Goal: Task Accomplishment & Management: Complete application form

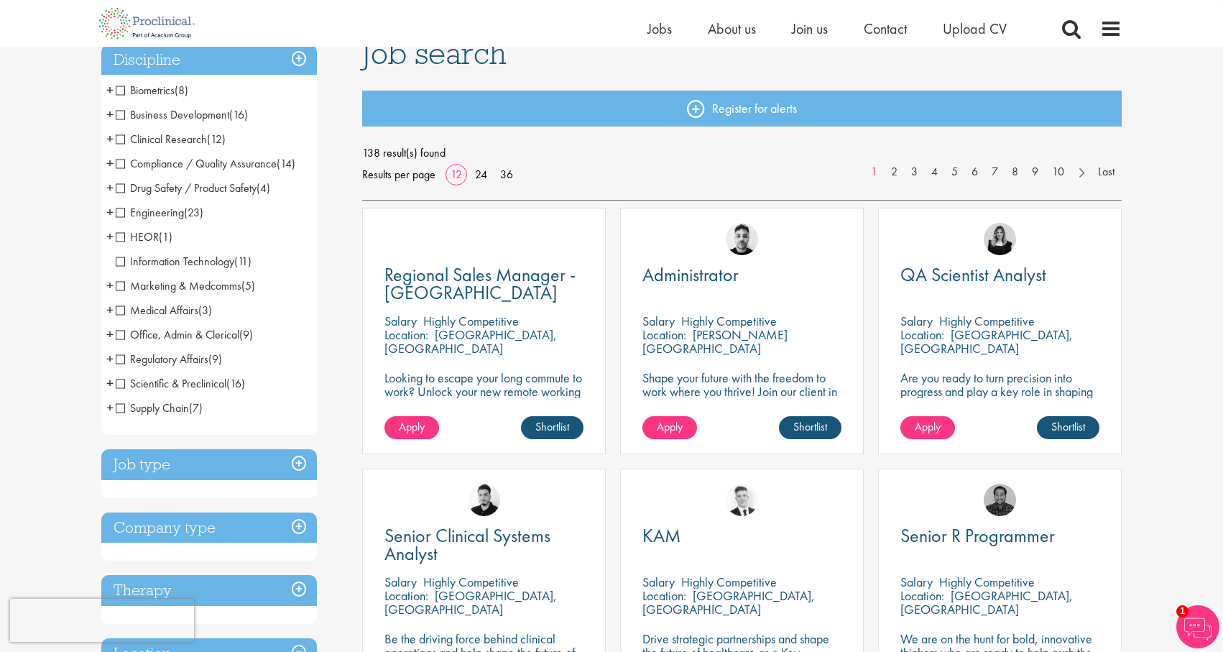
scroll to position [111, 0]
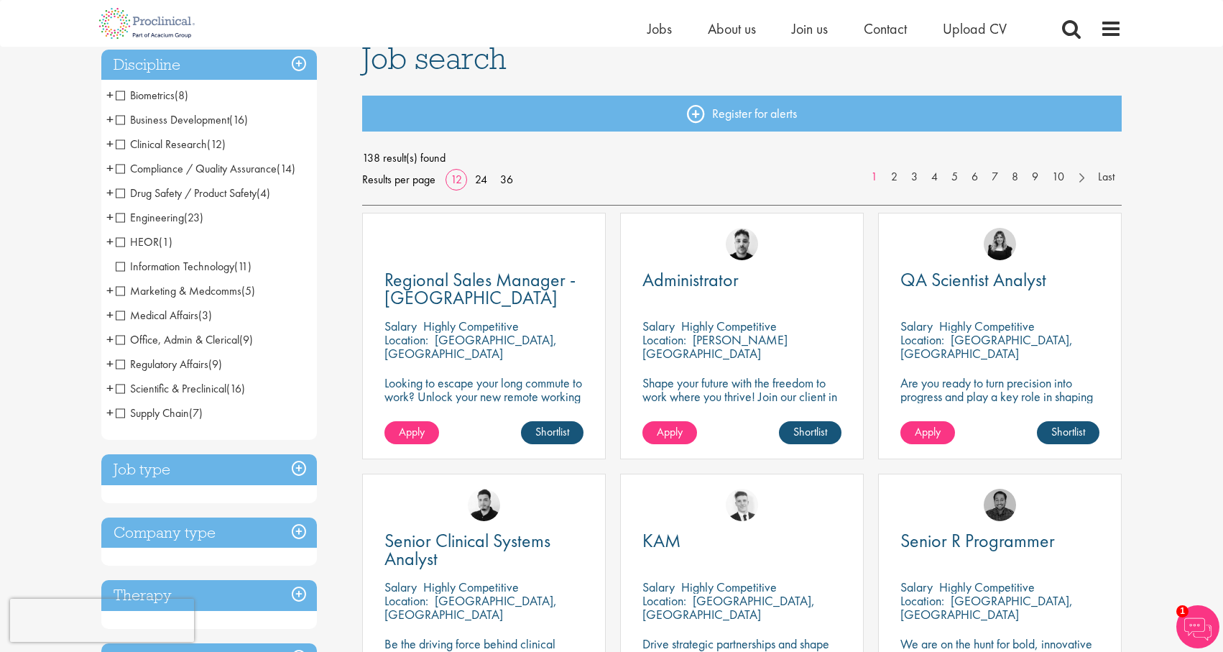
click at [123, 119] on span "Business Development" at bounding box center [173, 119] width 114 height 15
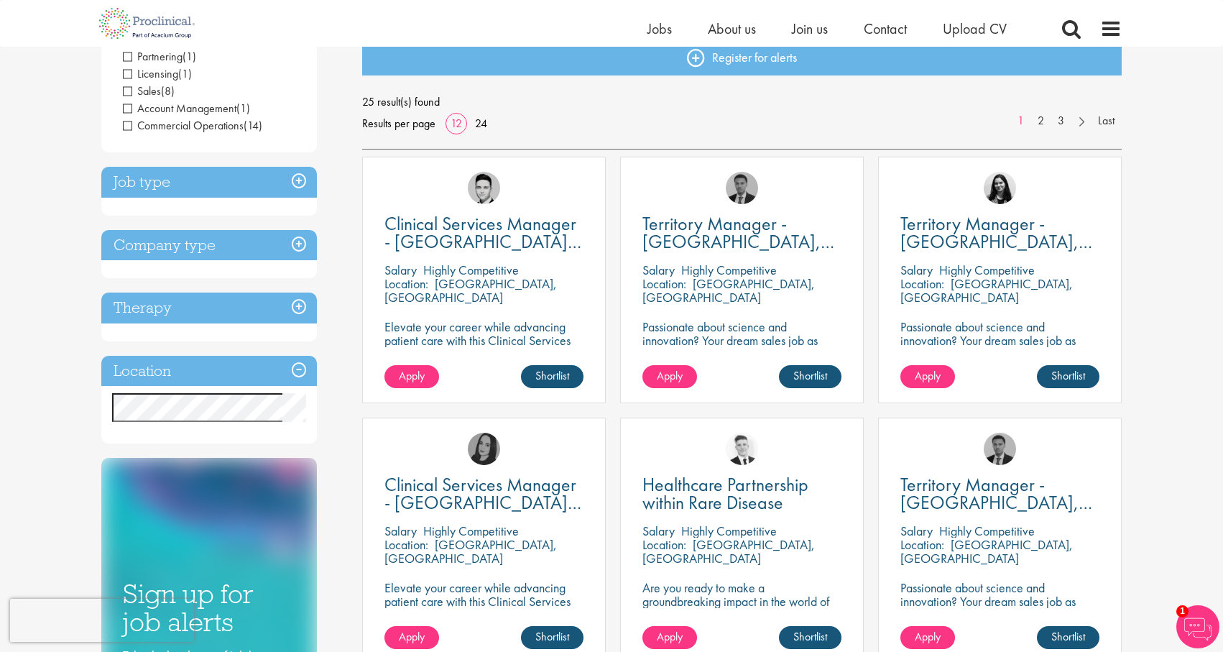
scroll to position [177, 0]
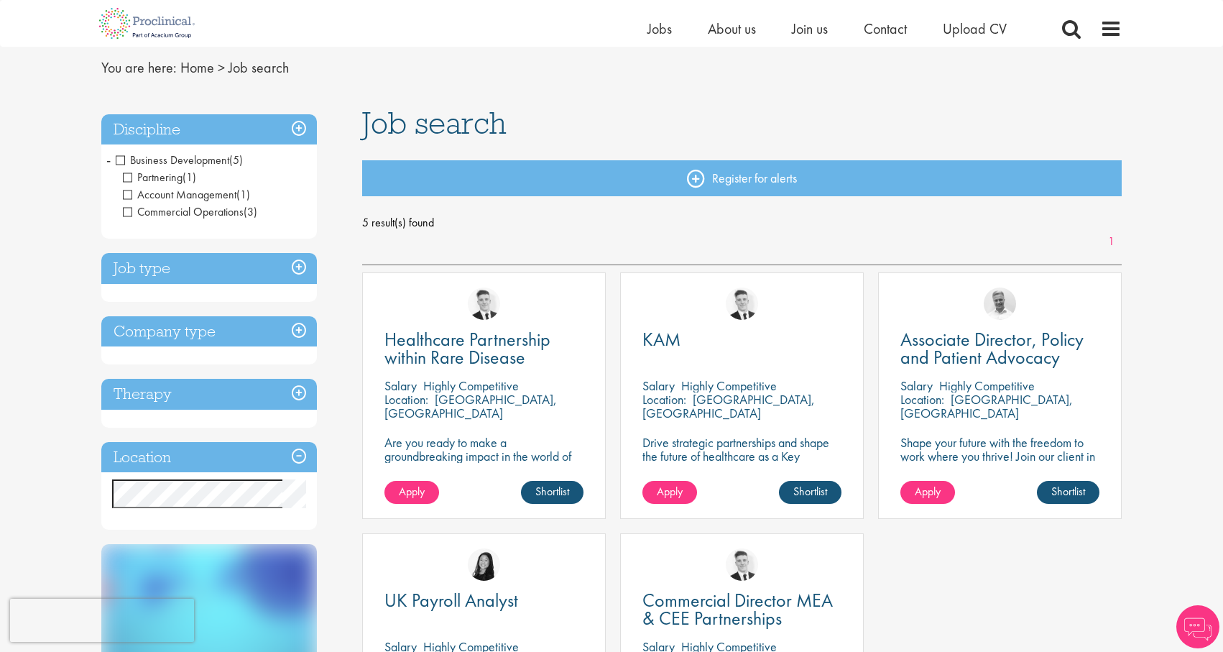
scroll to position [48, 0]
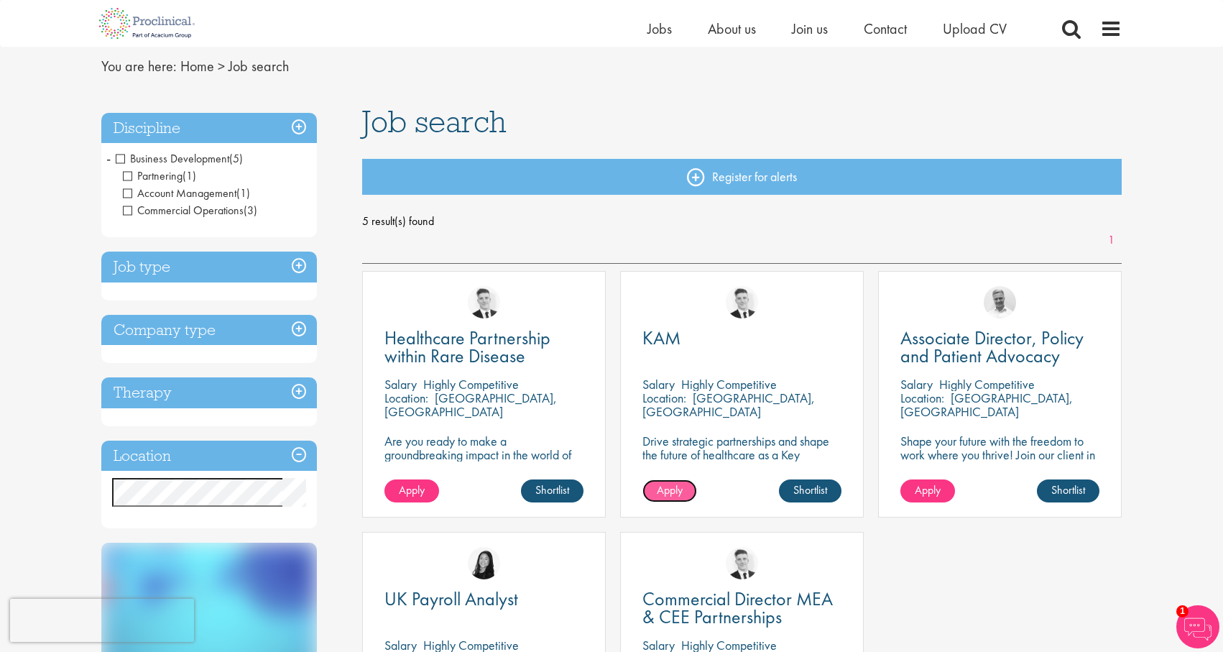
click at [668, 493] on span "Apply" at bounding box center [670, 489] width 26 height 15
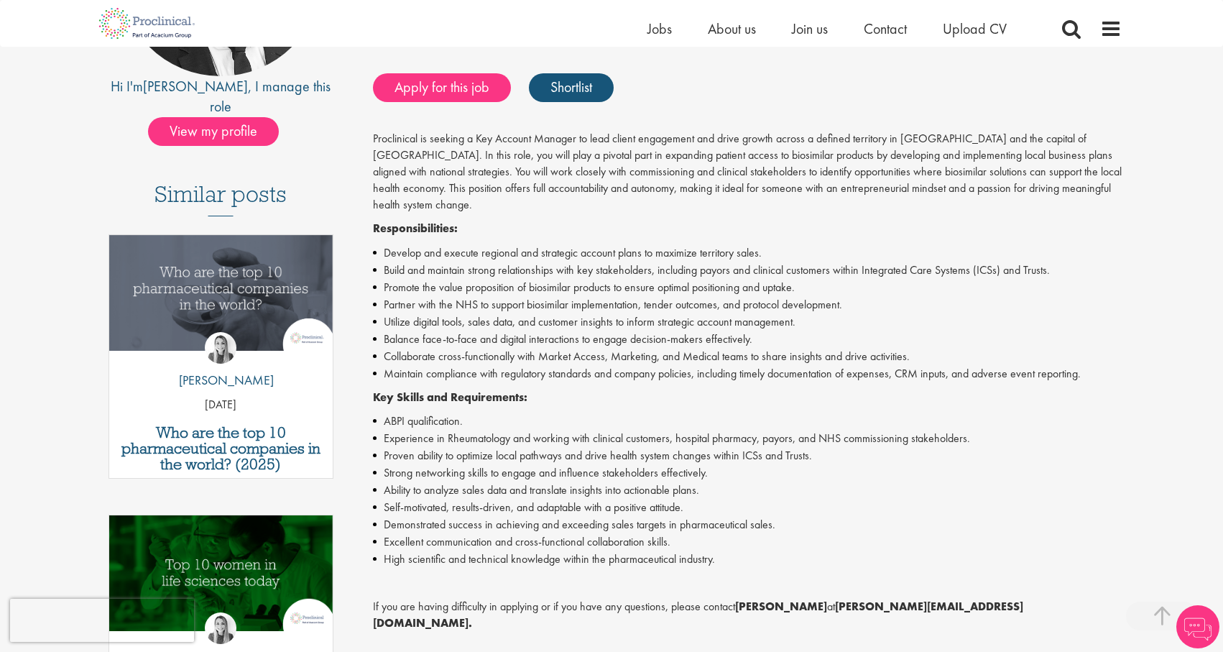
scroll to position [288, 0]
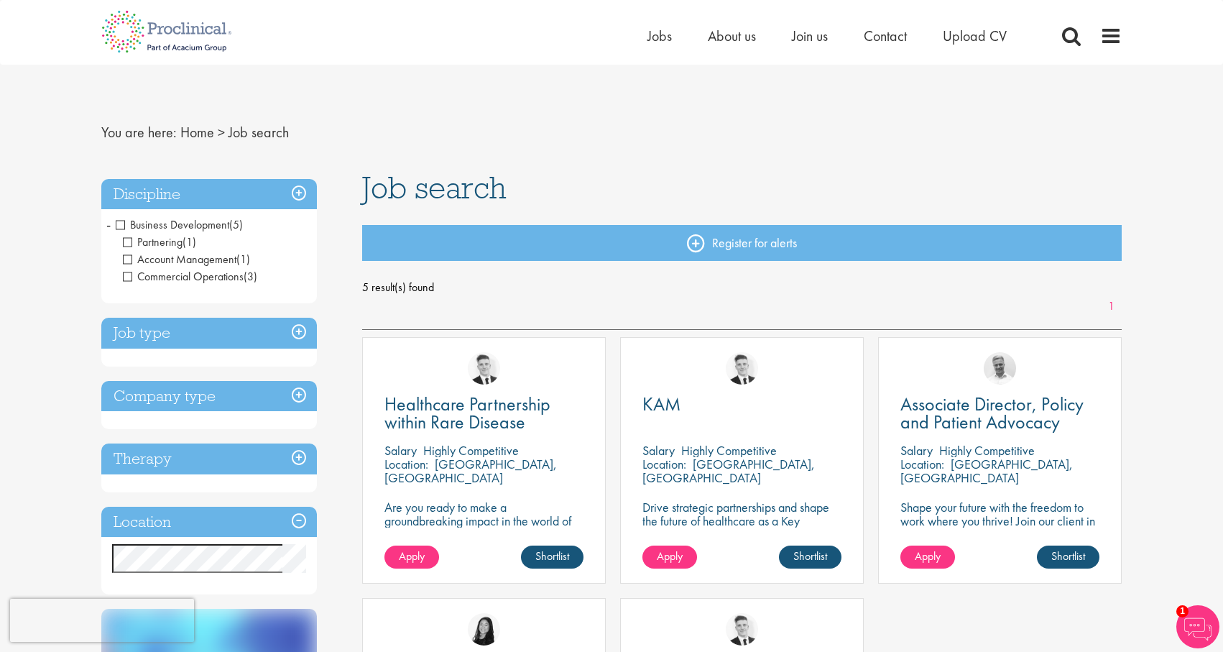
click at [124, 221] on span "Business Development" at bounding box center [173, 224] width 114 height 15
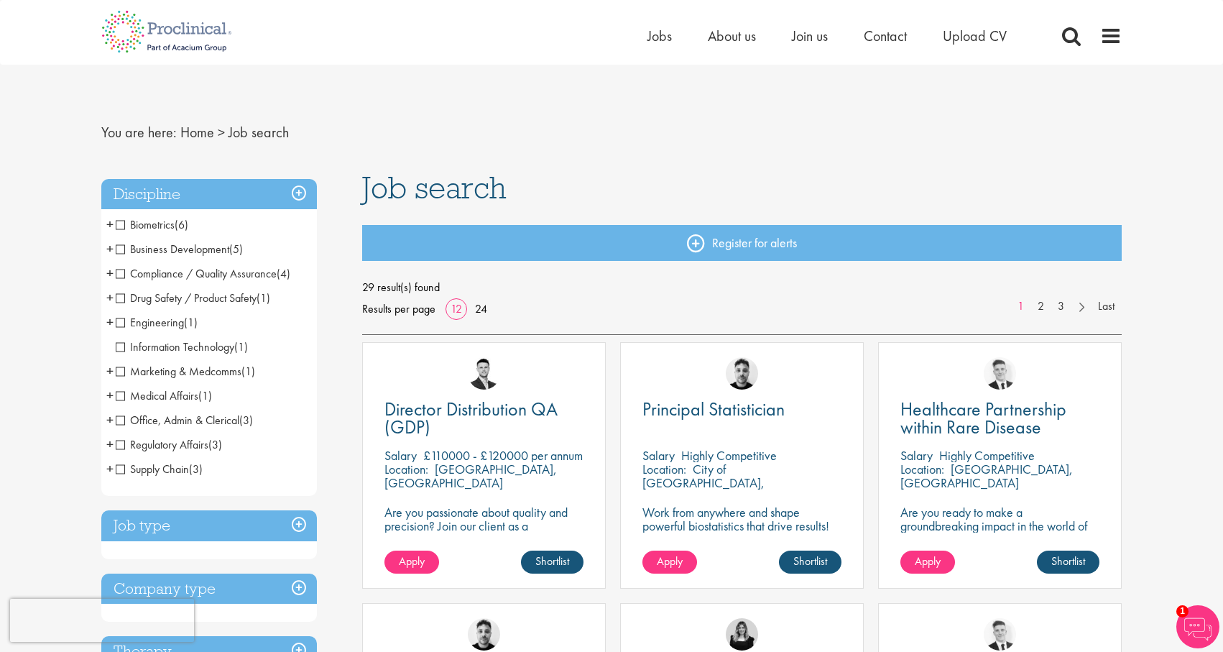
click at [124, 443] on span "Regulatory Affairs" at bounding box center [162, 444] width 93 height 15
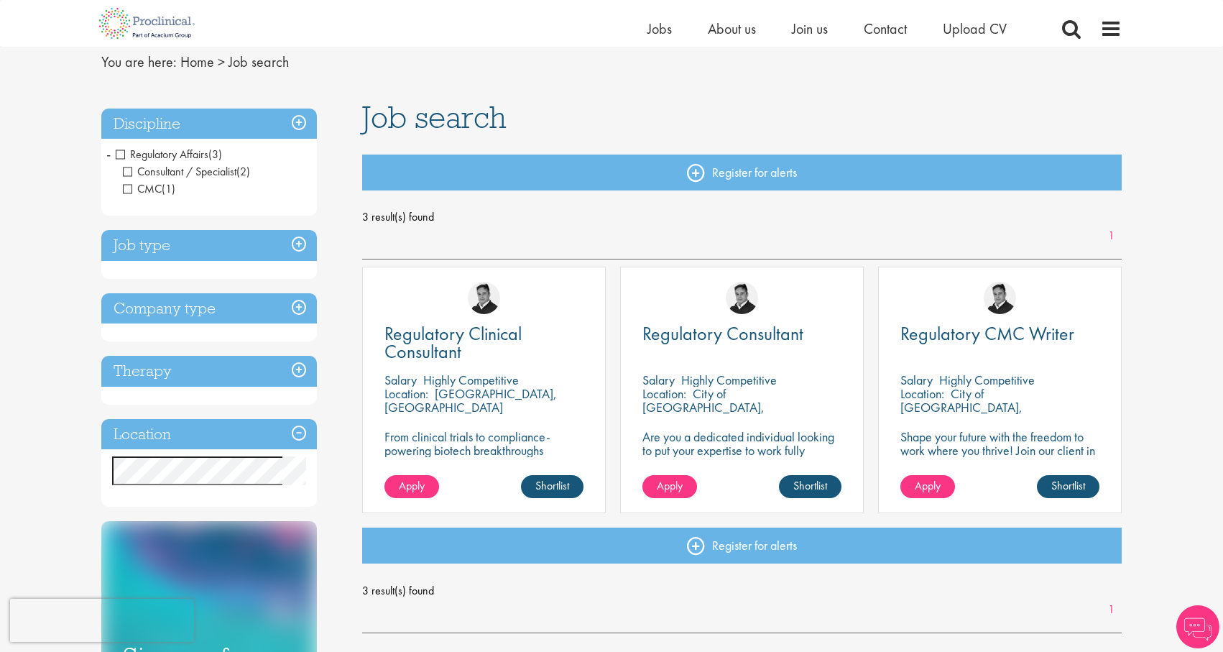
scroll to position [53, 0]
click at [421, 339] on span "Regulatory Clinical Consultant" at bounding box center [452, 341] width 137 height 42
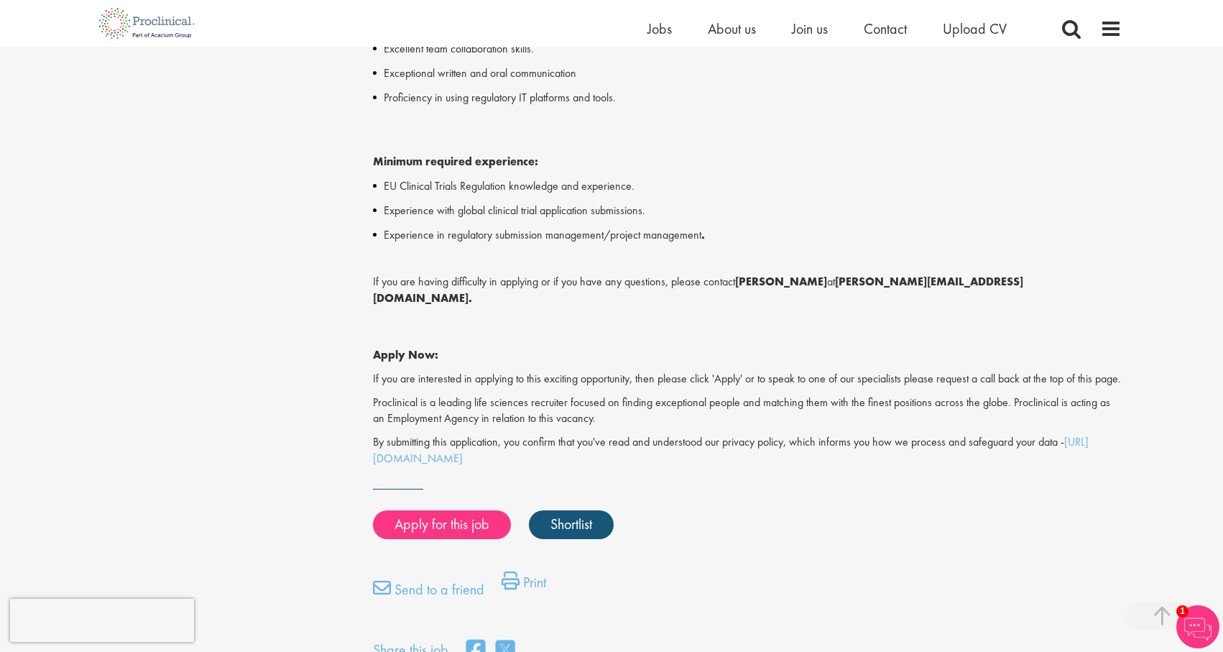
scroll to position [1044, 0]
click at [434, 530] on link "Apply for this job" at bounding box center [442, 523] width 138 height 29
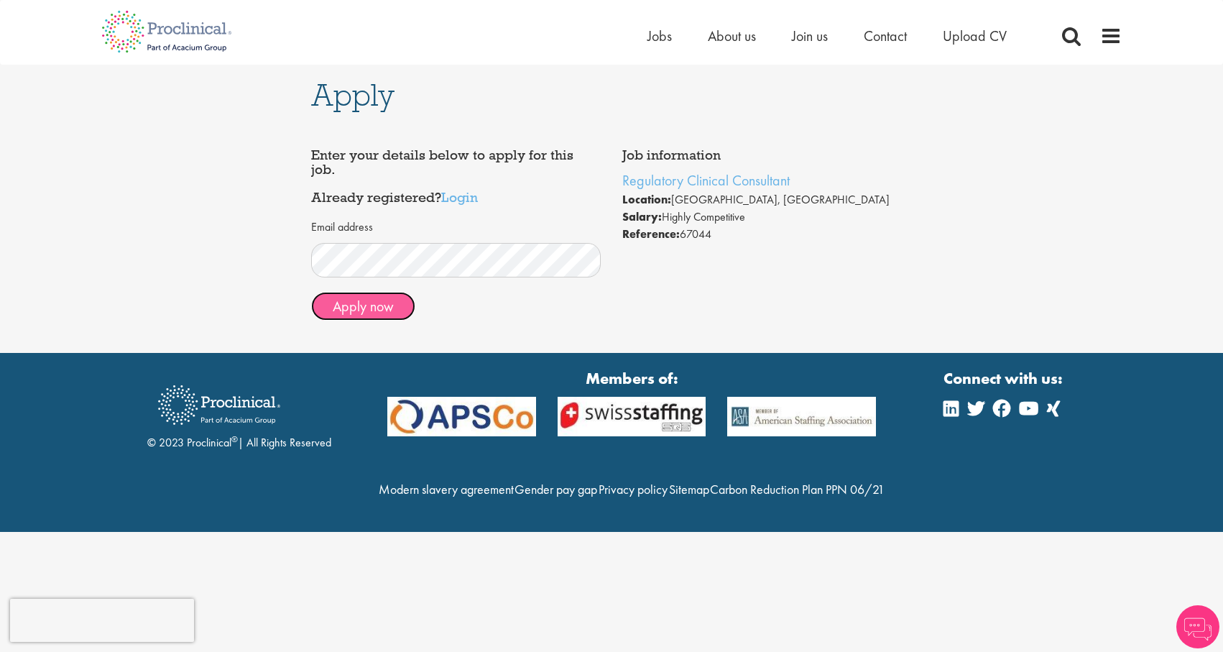
click at [378, 315] on button "Apply now" at bounding box center [363, 306] width 104 height 29
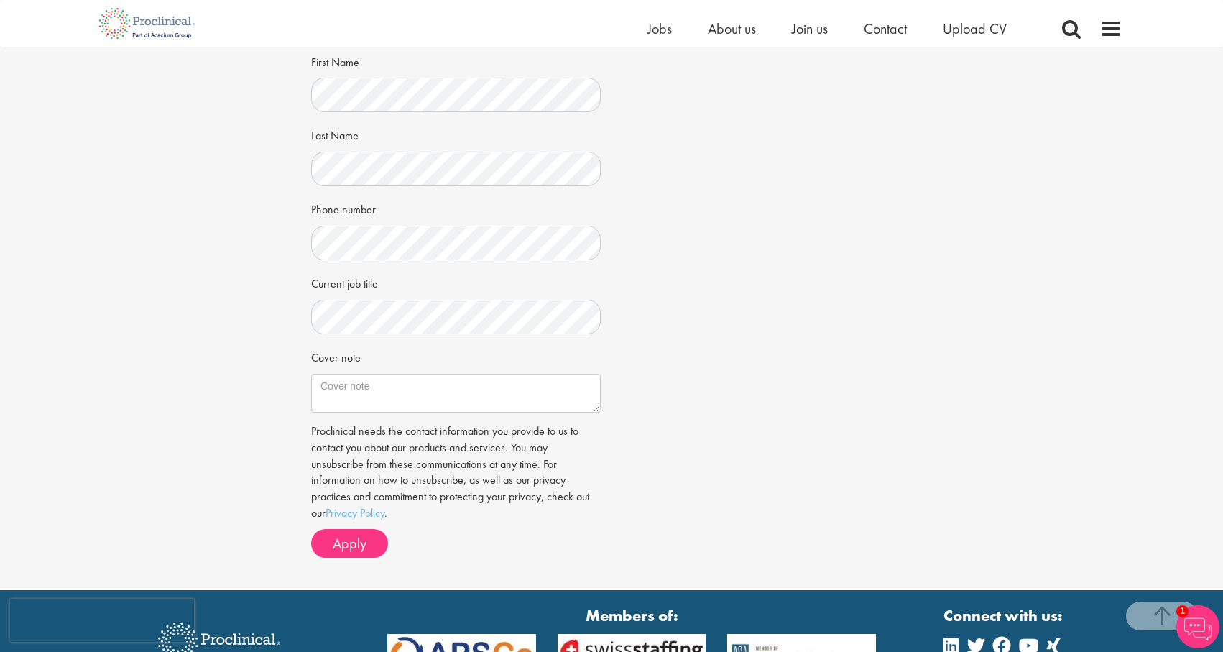
scroll to position [193, 0]
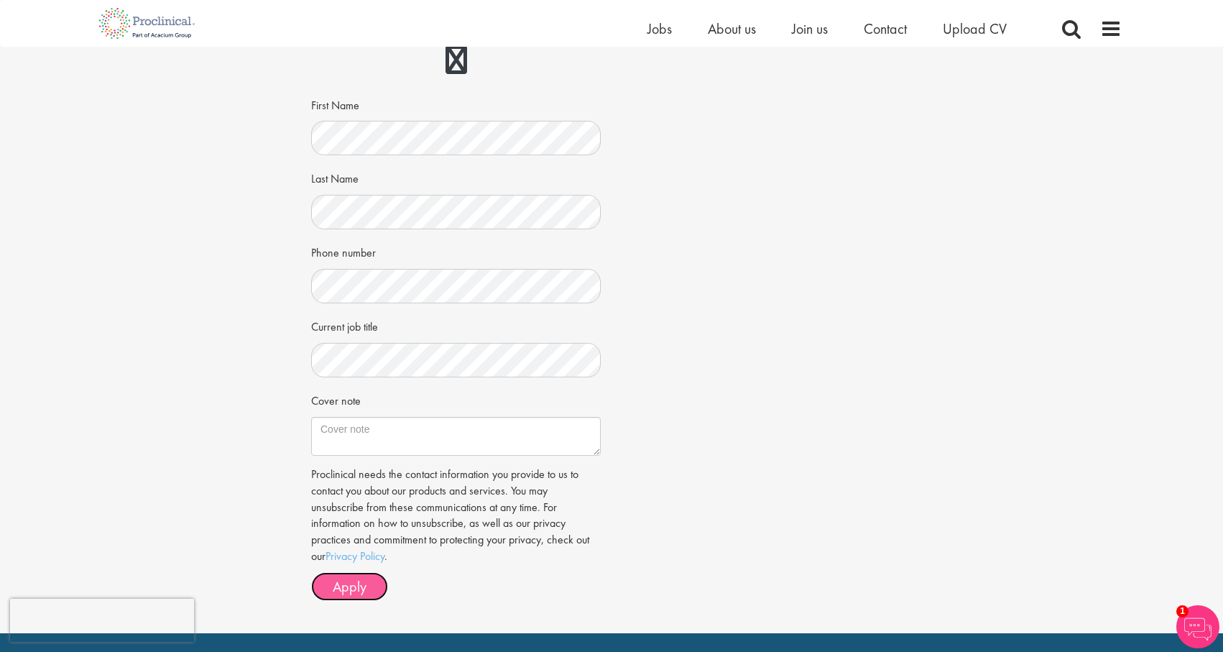
click at [329, 588] on button "Apply" at bounding box center [349, 586] width 77 height 29
